Goal: Navigation & Orientation: Find specific page/section

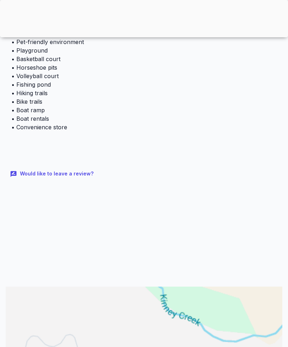
scroll to position [271, 0]
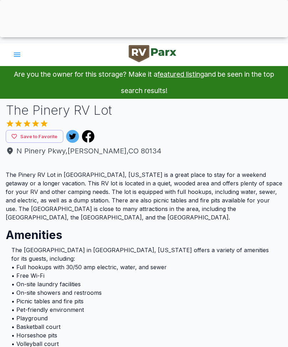
scroll to position [3, 0]
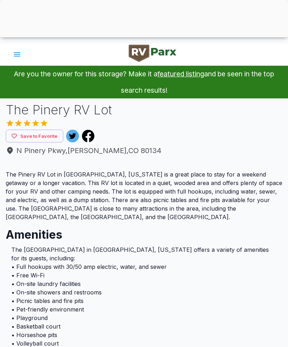
click at [19, 53] on icon "account of current user" at bounding box center [17, 54] width 6 height 4
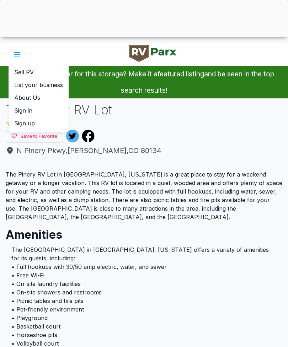
click at [161, 155] on div at bounding box center [144, 173] width 288 height 347
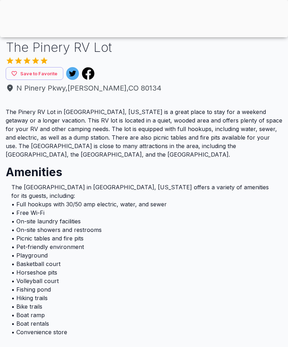
scroll to position [67, 0]
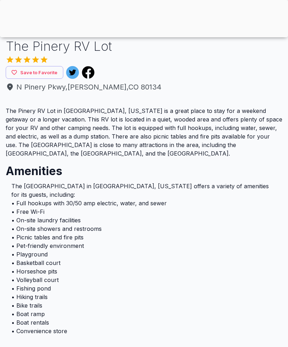
click at [88, 73] on icon at bounding box center [88, 72] width 13 height 13
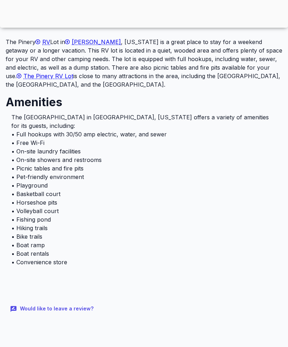
scroll to position [90, 0]
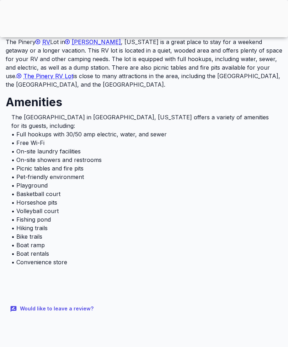
click at [73, 73] on span "The Pinery RV Lot" at bounding box center [48, 76] width 50 height 7
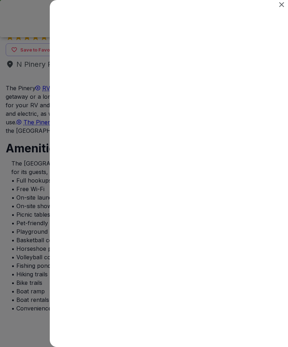
scroll to position [17, 0]
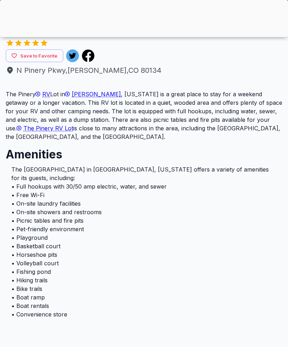
scroll to position [81, 0]
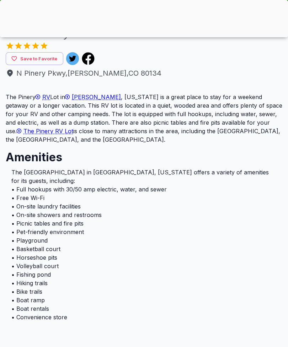
click at [83, 95] on span "[PERSON_NAME]" at bounding box center [96, 97] width 49 height 7
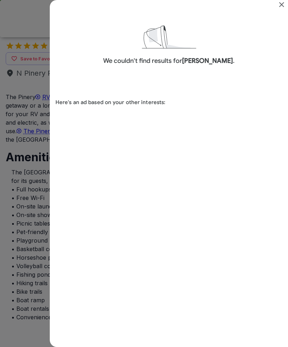
scroll to position [0, 0]
click at [28, 178] on div "Search results for Parker" at bounding box center [144, 173] width 288 height 347
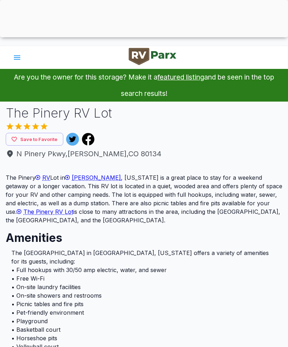
scroll to position [81, 0]
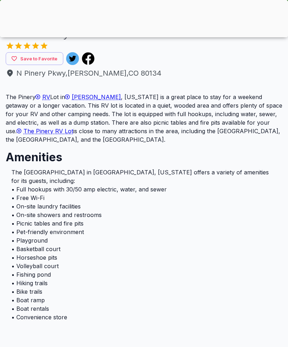
click at [50, 96] on span "RV" at bounding box center [46, 97] width 8 height 7
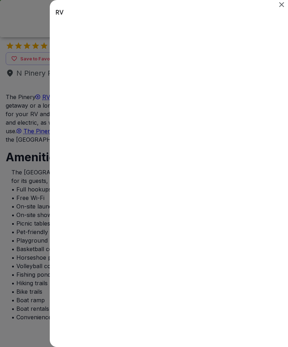
scroll to position [0, 0]
click at [30, 212] on div "Search results for RV" at bounding box center [144, 173] width 288 height 347
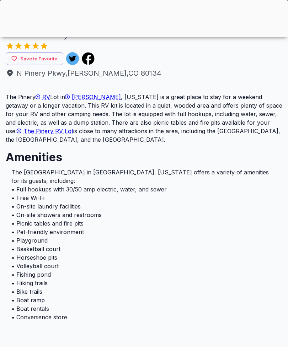
scroll to position [81, 0]
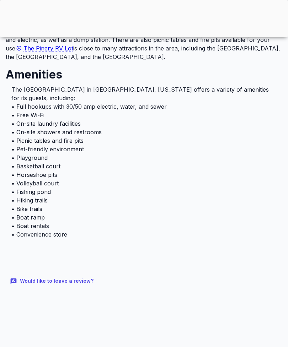
scroll to position [126, 0]
